Goal: Information Seeking & Learning: Learn about a topic

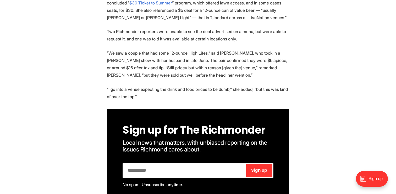
scroll to position [1319, 0]
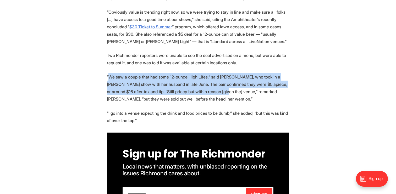
drag, startPoint x: 109, startPoint y: 36, endPoint x: 217, endPoint y: 53, distance: 110.0
click at [218, 73] on p "“We saw a couple that had some 12-ounce High Lifes,” said [PERSON_NAME], who to…" at bounding box center [198, 87] width 182 height 29
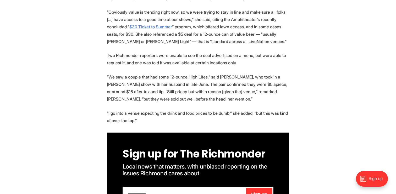
click at [219, 73] on p "“We saw a couple that had some 12-ounce High Lifes,” said [PERSON_NAME], who to…" at bounding box center [198, 87] width 182 height 29
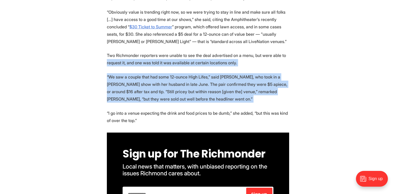
drag, startPoint x: 219, startPoint y: 63, endPoint x: 111, endPoint y: 28, distance: 113.9
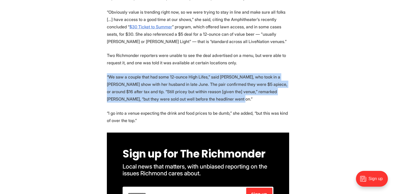
drag, startPoint x: 100, startPoint y: 42, endPoint x: 217, endPoint y: 65, distance: 120.1
click at [217, 73] on p "“We saw a couple that had some 12-ounce High Lifes,” said [PERSON_NAME], who to…" at bounding box center [198, 87] width 182 height 29
drag, startPoint x: 217, startPoint y: 65, endPoint x: 155, endPoint y: 32, distance: 70.3
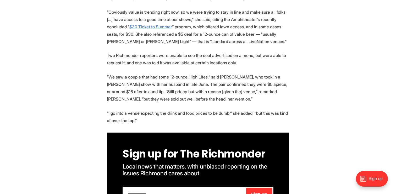
drag, startPoint x: 155, startPoint y: 32, endPoint x: 240, endPoint y: 85, distance: 100.7
click at [240, 109] on p "“I go into a venue expecting the drink and food prices to be dumb,” she added, …" at bounding box center [198, 116] width 182 height 15
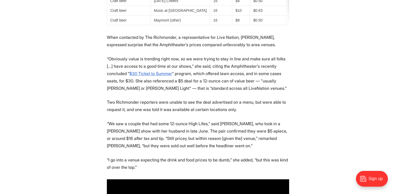
scroll to position [1256, 0]
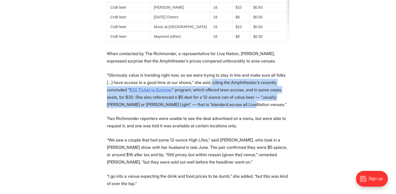
drag, startPoint x: 226, startPoint y: 73, endPoint x: 204, endPoint y: 47, distance: 33.8
click at [204, 71] on p "“Obviously value is trending right now, so we were trying to stay in line and m…" at bounding box center [198, 89] width 182 height 37
drag, startPoint x: 204, startPoint y: 47, endPoint x: 215, endPoint y: 67, distance: 23.0
click at [215, 71] on p "“Obviously value is trending right now, so we were trying to stay in line and m…" at bounding box center [198, 89] width 182 height 37
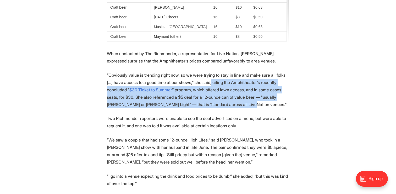
click at [215, 71] on p "“Obviously value is trending right now, so we were trying to stay in line and m…" at bounding box center [198, 89] width 182 height 37
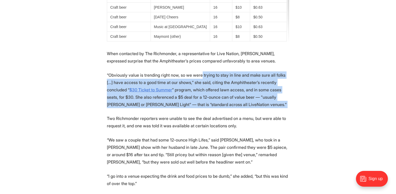
drag, startPoint x: 215, startPoint y: 67, endPoint x: 199, endPoint y: 36, distance: 34.8
click at [199, 71] on p "“Obviously value is trending right now, so we were trying to stay in line and m…" at bounding box center [198, 89] width 182 height 37
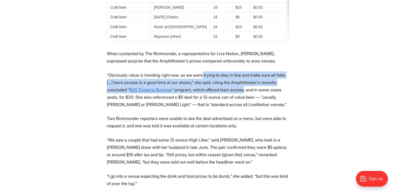
drag, startPoint x: 199, startPoint y: 36, endPoint x: 206, endPoint y: 52, distance: 17.1
click at [206, 71] on p "“Obviously value is trending right now, so we were trying to stay in line and m…" at bounding box center [198, 89] width 182 height 37
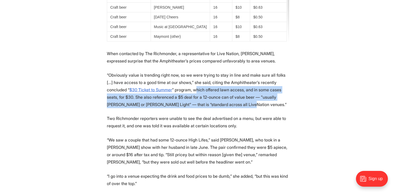
drag, startPoint x: 172, startPoint y: 50, endPoint x: 190, endPoint y: 73, distance: 29.8
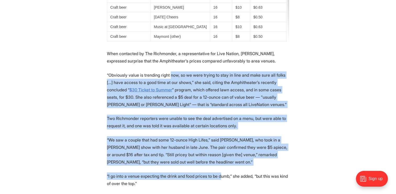
drag, startPoint x: 170, startPoint y: 41, endPoint x: 220, endPoint y: 139, distance: 110.3
click at [220, 172] on p "“I go into a venue expecting the drink and food prices to be dumb,” she added, …" at bounding box center [198, 179] width 182 height 15
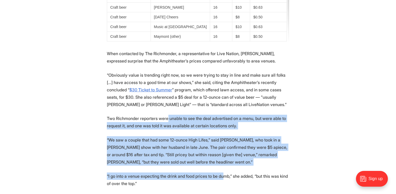
drag, startPoint x: 223, startPoint y: 141, endPoint x: 165, endPoint y: 78, distance: 86.6
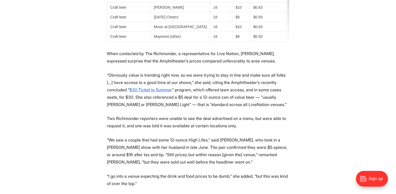
click at [121, 136] on p "“We saw a couple that had some 12-ounce High Lifes,” said [PERSON_NAME], who to…" at bounding box center [198, 150] width 182 height 29
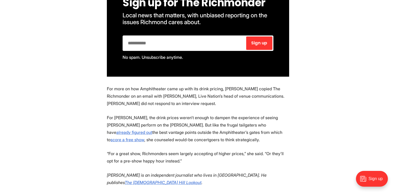
scroll to position [1476, 0]
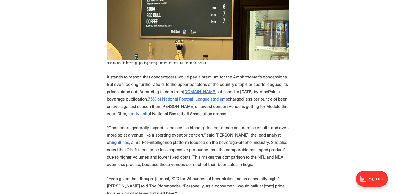
scroll to position [902, 0]
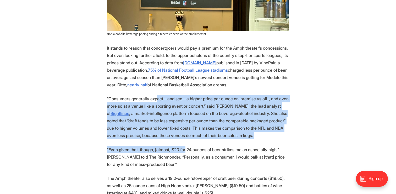
drag, startPoint x: 155, startPoint y: 69, endPoint x: 184, endPoint y: 121, distance: 58.7
click at [184, 121] on section "Music is in the air at [GEOGRAPHIC_DATA]’s newest concert venue. But the drink …" at bounding box center [198, 78] width 396 height 1543
click at [184, 146] on p "“Even given that, though, [almost] $20 for 24 ounces of beer strikes me as espe…" at bounding box center [198, 157] width 182 height 22
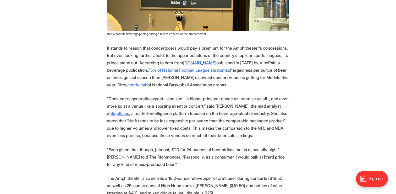
drag, startPoint x: 237, startPoint y: 107, endPoint x: 160, endPoint y: 55, distance: 93.2
click at [160, 57] on section "Music is in the air at [GEOGRAPHIC_DATA]’s newest concert venue. But the drink …" at bounding box center [198, 78] width 396 height 1543
click at [162, 95] on p "“Consumers generally expect—and see—a higher price per ounce on-premise vs off-…" at bounding box center [198, 117] width 182 height 44
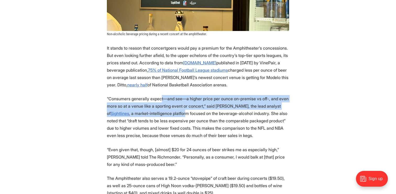
drag, startPoint x: 160, startPoint y: 68, endPoint x: 180, endPoint y: 84, distance: 25.8
click at [180, 95] on p "“Consumers generally expect—and see—a higher price per ounce on-premise vs off-…" at bounding box center [198, 117] width 182 height 44
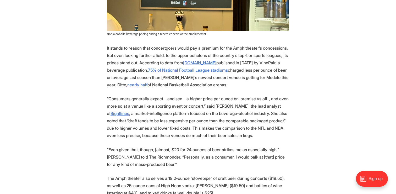
drag, startPoint x: 180, startPoint y: 84, endPoint x: 161, endPoint y: 60, distance: 30.2
click at [161, 61] on section "Music is in the air at [GEOGRAPHIC_DATA]’s newest concert venue. But the drink …" at bounding box center [198, 78] width 396 height 1543
click at [160, 95] on p "“Consumers generally expect—and see—a higher price per ounce on-premise vs off-…" at bounding box center [198, 117] width 182 height 44
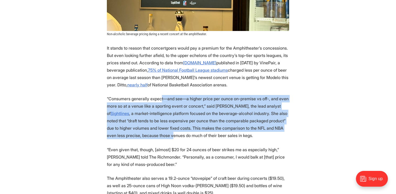
drag, startPoint x: 160, startPoint y: 69, endPoint x: 171, endPoint y: 107, distance: 39.9
click at [171, 107] on p "“Consumers generally expect—and see—a higher price per ounce on-premise vs off-…" at bounding box center [198, 117] width 182 height 44
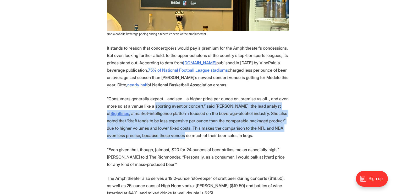
drag, startPoint x: 171, startPoint y: 107, endPoint x: 154, endPoint y: 70, distance: 40.5
click at [154, 95] on p "“Consumers generally expect—and see—a higher price per ounce on-premise vs off-…" at bounding box center [198, 117] width 182 height 44
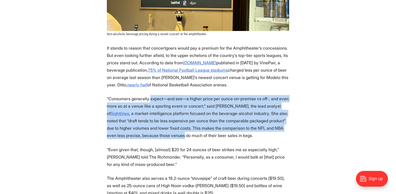
click at [154, 95] on p "“Consumers generally expect—and see—a higher price per ounce on-premise vs off-…" at bounding box center [198, 117] width 182 height 44
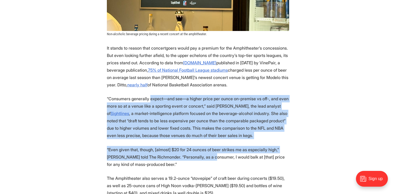
drag, startPoint x: 154, startPoint y: 70, endPoint x: 183, endPoint y: 126, distance: 62.3
click at [182, 125] on section "Music is in the air at [GEOGRAPHIC_DATA]’s newest concert venue. But the drink …" at bounding box center [198, 78] width 396 height 1543
click at [183, 146] on p "“Even given that, though, [almost] $20 for 24 ounces of beer strikes me as espe…" at bounding box center [198, 157] width 182 height 22
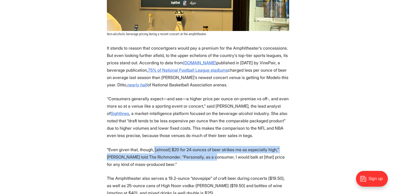
drag, startPoint x: 183, startPoint y: 126, endPoint x: 152, endPoint y: 119, distance: 31.0
click at [152, 146] on p "“Even given that, though, [almost] $20 for 24 ounces of beer strikes me as espe…" at bounding box center [198, 157] width 182 height 22
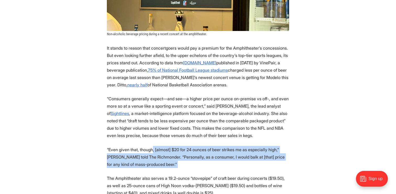
drag, startPoint x: 152, startPoint y: 119, endPoint x: 167, endPoint y: 140, distance: 26.0
click at [167, 140] on section "Music is in the air at [GEOGRAPHIC_DATA]’s newest concert venue. But the drink …" at bounding box center [198, 78] width 396 height 1543
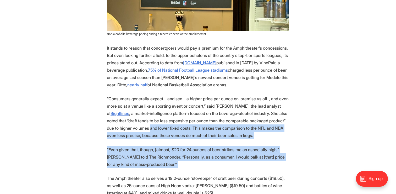
drag, startPoint x: 167, startPoint y: 140, endPoint x: 154, endPoint y: 98, distance: 44.2
click at [154, 98] on section "Music is in the air at [GEOGRAPHIC_DATA]’s newest concert venue. But the drink …" at bounding box center [198, 78] width 396 height 1543
click at [154, 96] on p "“Consumers generally expect—and see—a higher price per ounce on-premise vs off-…" at bounding box center [198, 117] width 182 height 44
